Goal: Task Accomplishment & Management: Complete application form

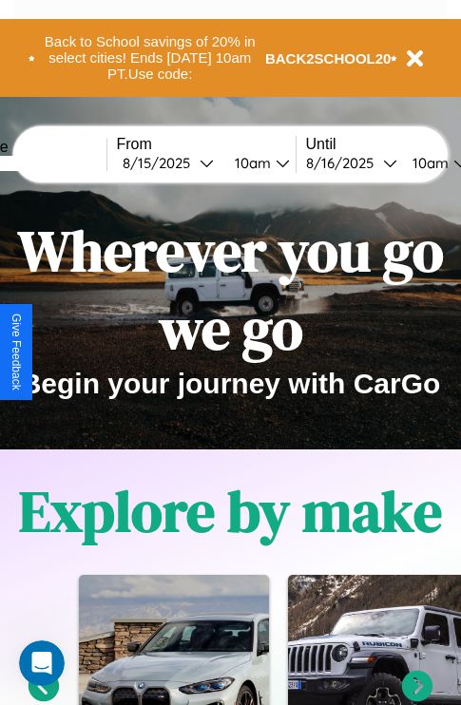
scroll to position [293, 0]
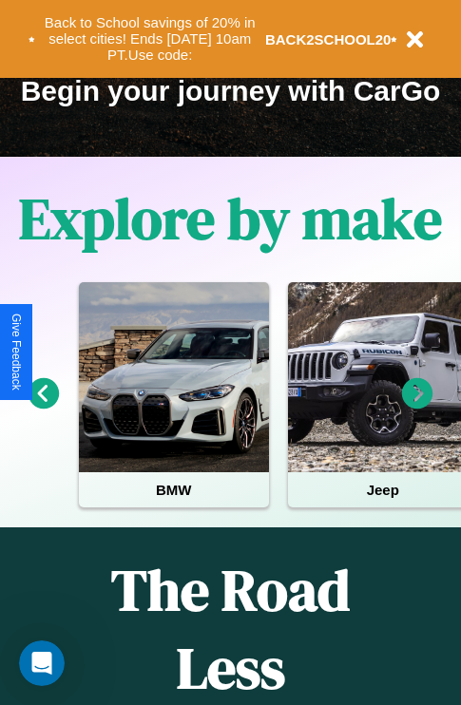
click at [43, 407] on icon at bounding box center [43, 393] width 31 height 31
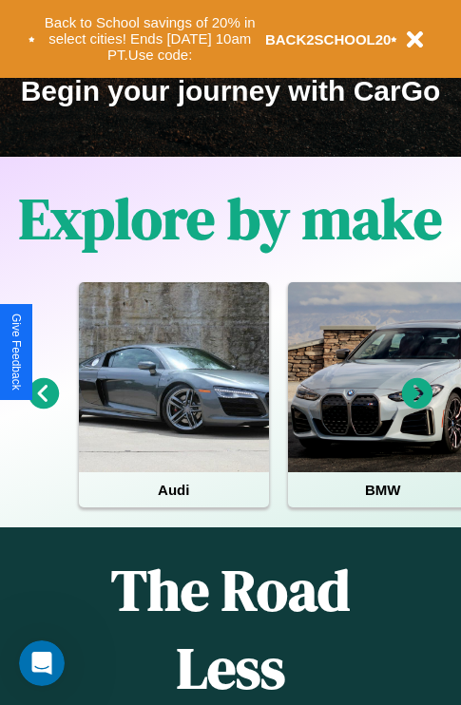
click at [417, 407] on icon at bounding box center [417, 393] width 31 height 31
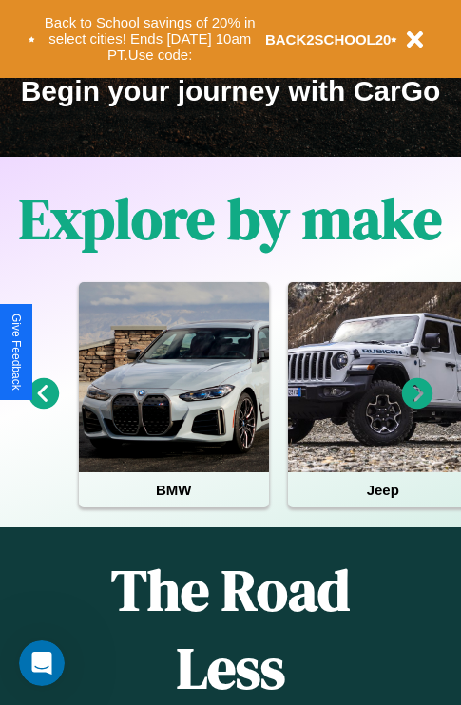
click at [417, 407] on icon at bounding box center [417, 393] width 31 height 31
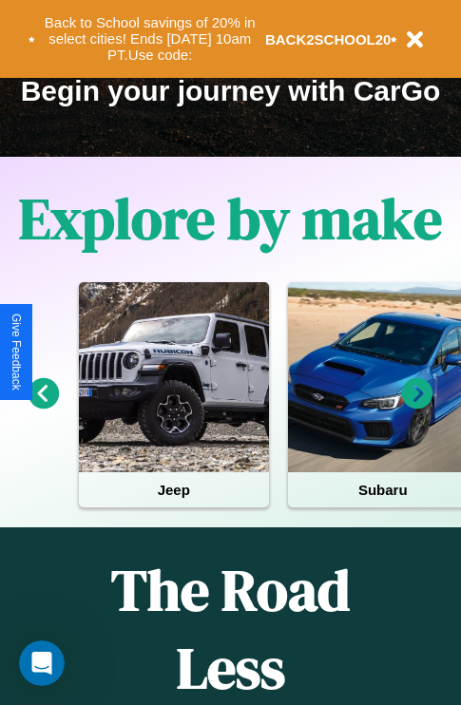
click at [417, 407] on icon at bounding box center [417, 393] width 31 height 31
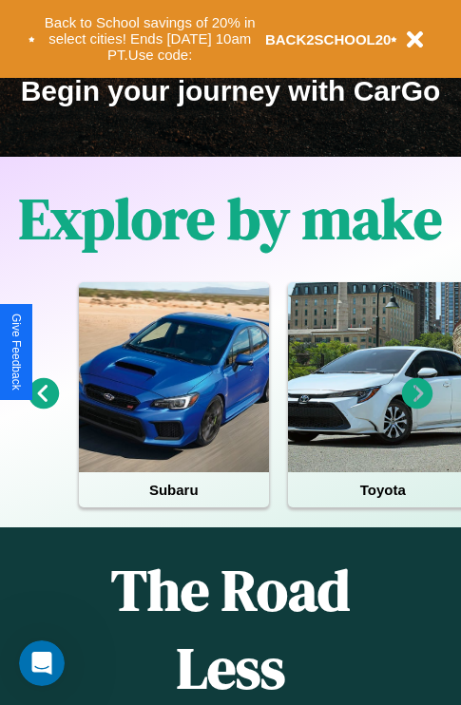
click at [417, 407] on icon at bounding box center [417, 393] width 31 height 31
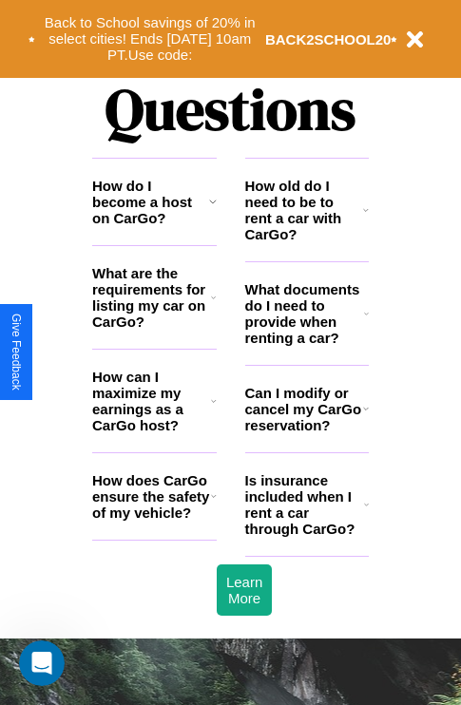
scroll to position [2302, 0]
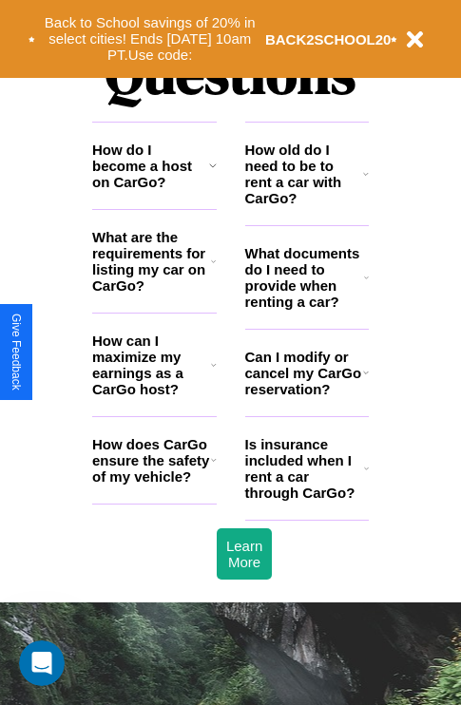
click at [306, 204] on h3 "How old do I need to be to rent a car with CarGo?" at bounding box center [304, 174] width 119 height 65
click at [154, 292] on h3 "What are the requirements for listing my car on CarGo?" at bounding box center [151, 261] width 119 height 65
click at [154, 190] on h3 "How do I become a host on CarGo?" at bounding box center [150, 166] width 117 height 48
click at [154, 395] on h3 "How can I maximize my earnings as a CarGo host?" at bounding box center [151, 364] width 119 height 65
click at [213, 269] on icon at bounding box center [213, 261] width 5 height 15
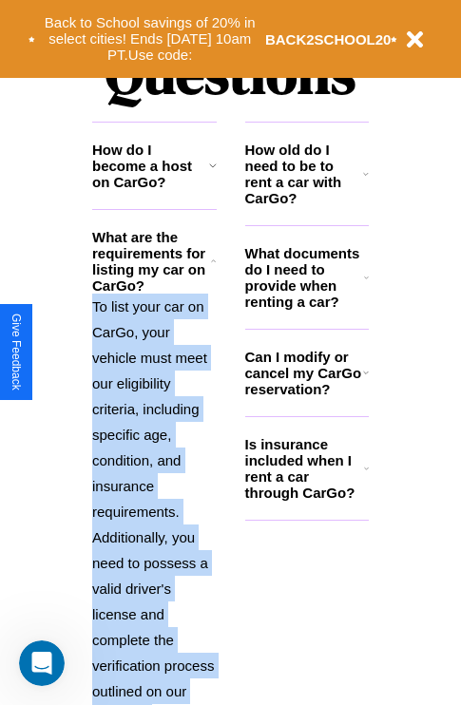
scroll to position [2569, 0]
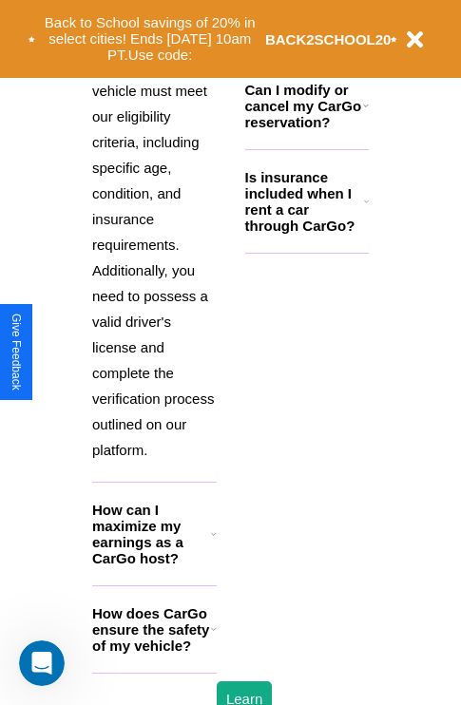
click at [154, 654] on h3 "How does CarGo ensure the safety of my vehicle?" at bounding box center [151, 629] width 119 height 48
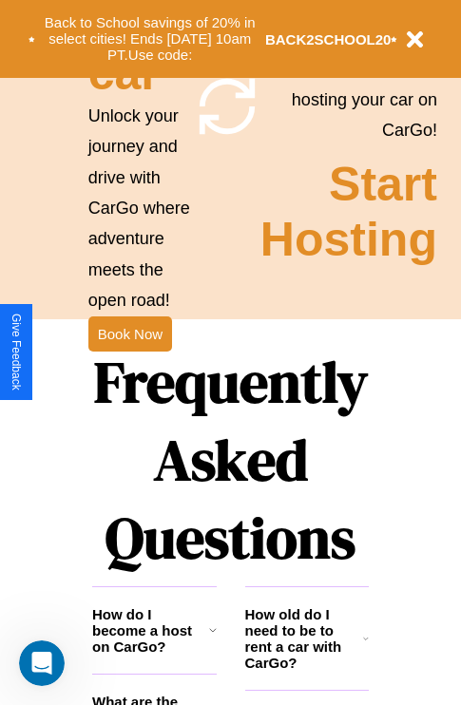
click at [154, 655] on h3 "How do I become a host on CarGo?" at bounding box center [150, 630] width 117 height 48
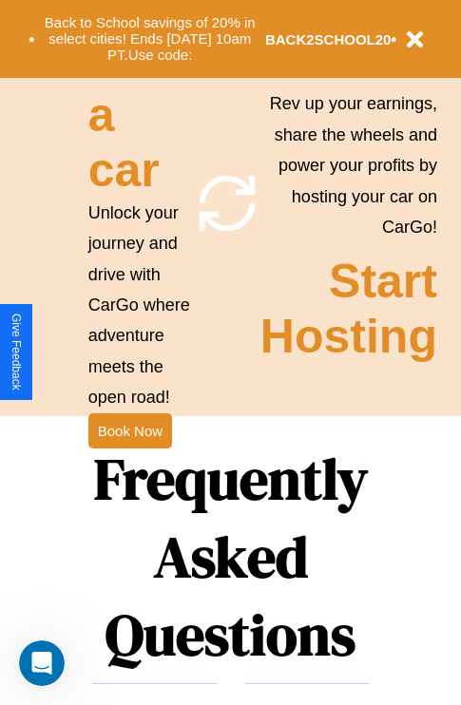
scroll to position [1480, 0]
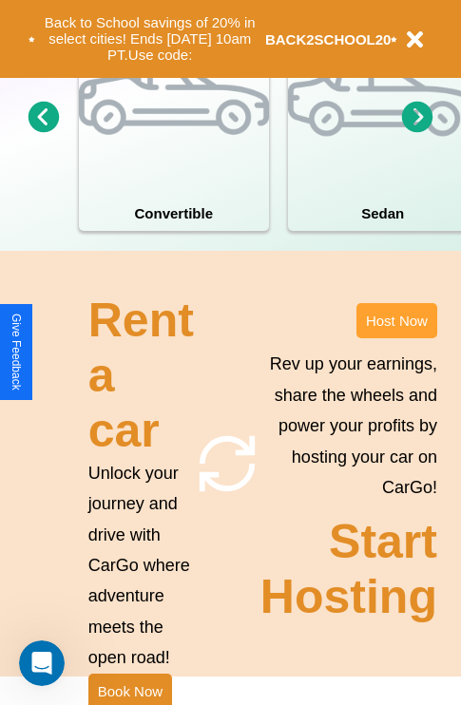
click at [396, 338] on button "Host Now" at bounding box center [396, 320] width 81 height 35
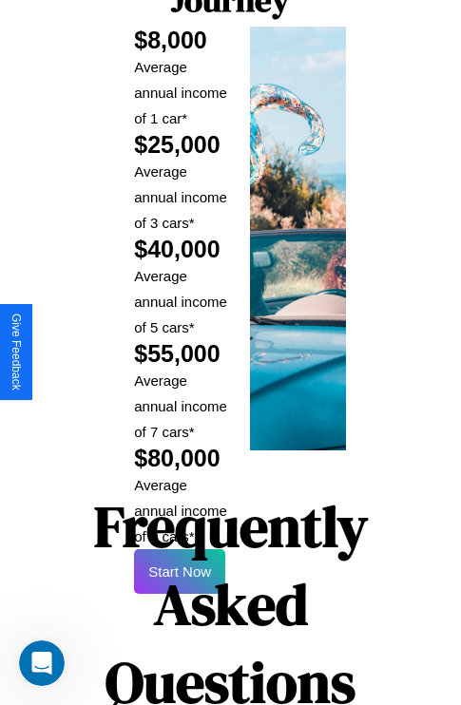
scroll to position [2796, 0]
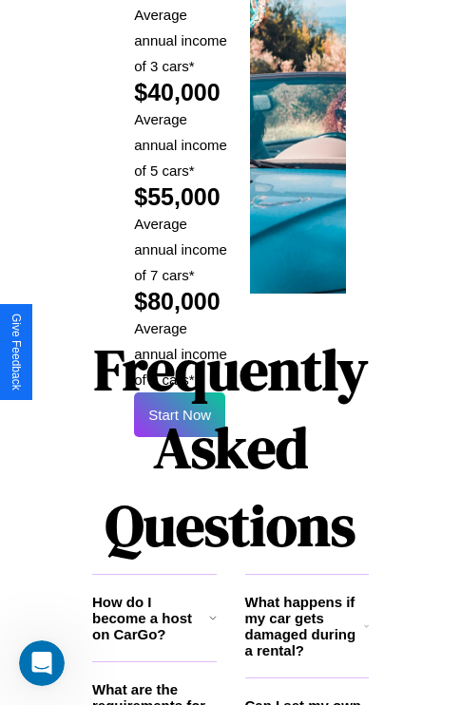
click at [180, 351] on h1 "Frequently Asked Questions" at bounding box center [230, 447] width 276 height 253
